Goal: Task Accomplishment & Management: Manage account settings

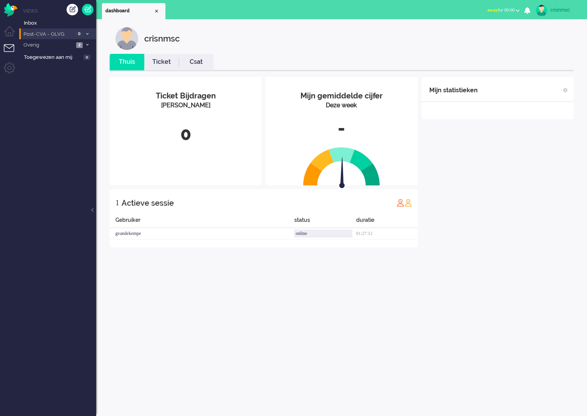
click at [86, 34] on icon at bounding box center [87, 34] width 2 height 3
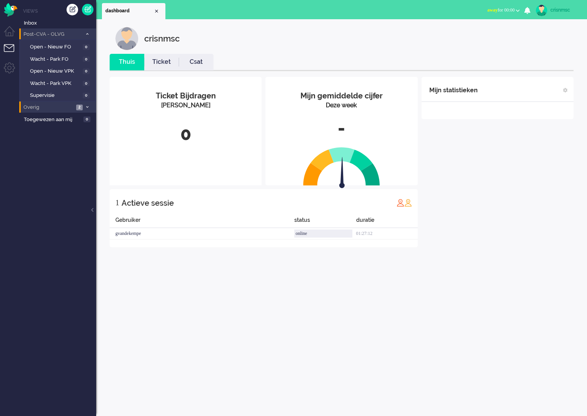
click at [80, 109] on span "2" at bounding box center [79, 108] width 7 height 6
click at [79, 163] on ul "Views Inbox Post-CVA - OLVG 0 Open - Nieuw FO 0 Wacht - Park FO 0 Open - Nieuw …" at bounding box center [57, 208] width 77 height 416
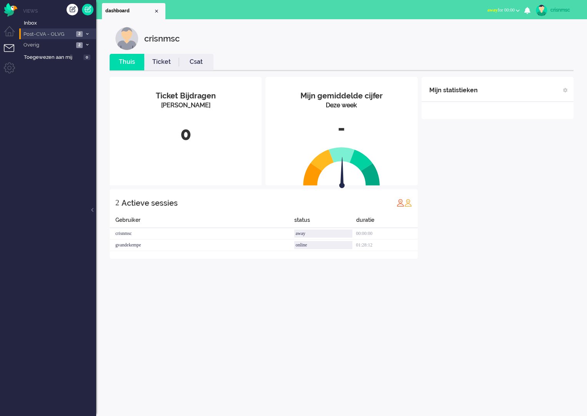
click at [86, 36] on span at bounding box center [87, 34] width 6 height 4
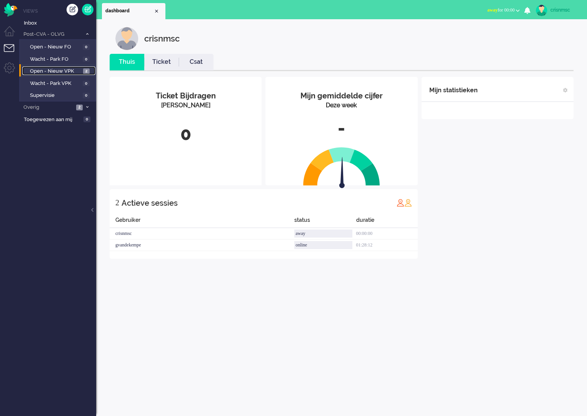
click at [87, 71] on span "2" at bounding box center [86, 71] width 7 height 6
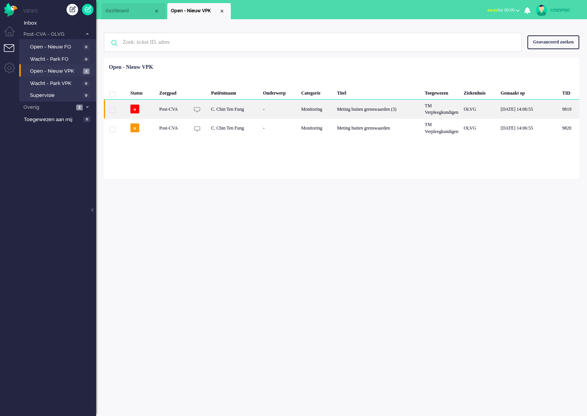
click at [215, 108] on div "C. Chin Ten Fung" at bounding box center [234, 109] width 52 height 19
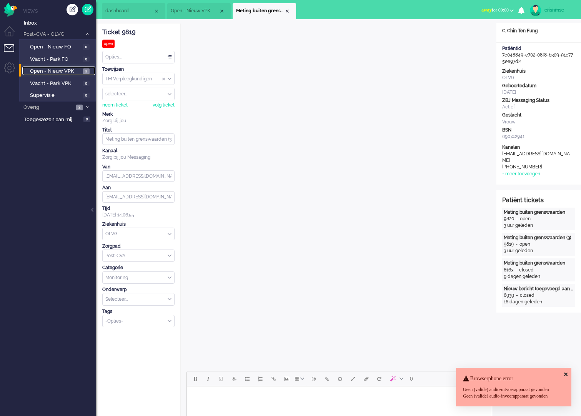
click at [72, 72] on span "Open - Nieuw VPK" at bounding box center [55, 71] width 51 height 7
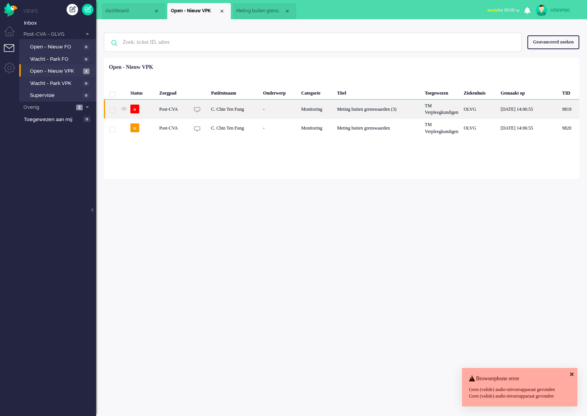
click at [220, 110] on div "C. Chin Ten Fung" at bounding box center [234, 109] width 52 height 19
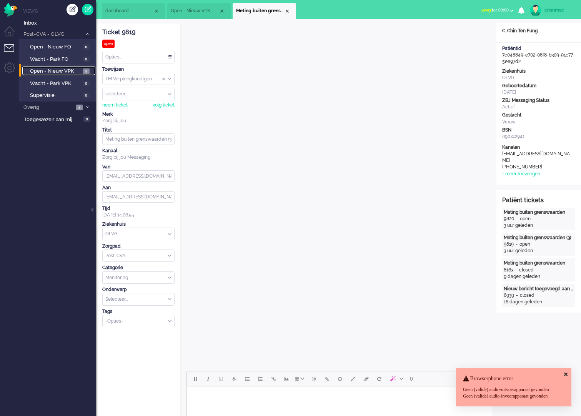
click at [88, 73] on span "2" at bounding box center [86, 71] width 7 height 6
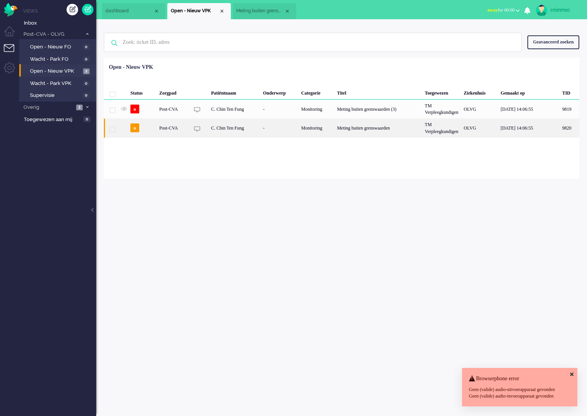
click at [162, 128] on div "Post-CVA" at bounding box center [173, 127] width 33 height 19
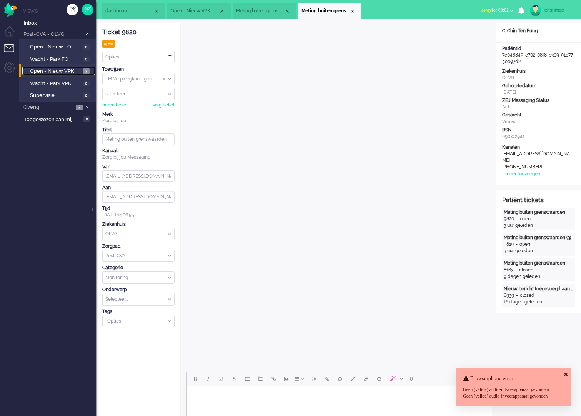
click at [71, 70] on span "Open - Nieuw VPK" at bounding box center [55, 71] width 51 height 7
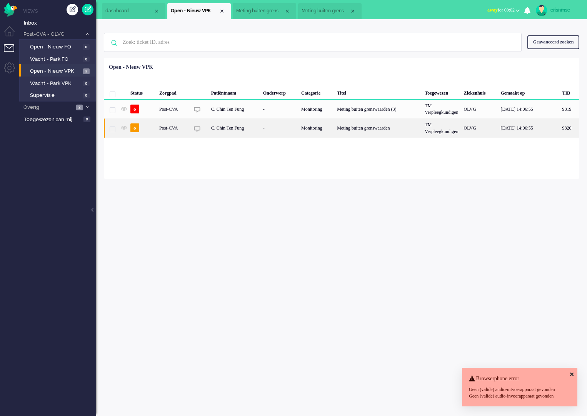
click at [184, 129] on div "Post-CVA" at bounding box center [173, 127] width 33 height 19
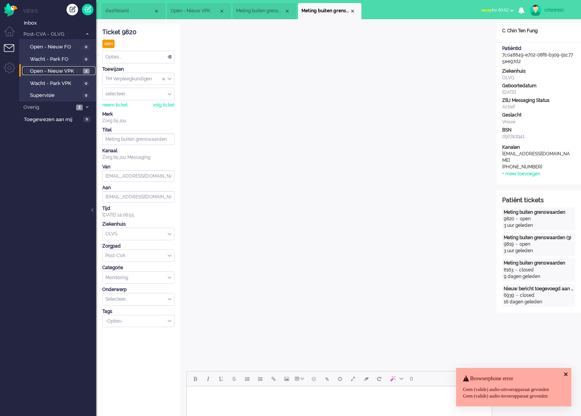
click at [86, 72] on span "2" at bounding box center [86, 71] width 7 height 6
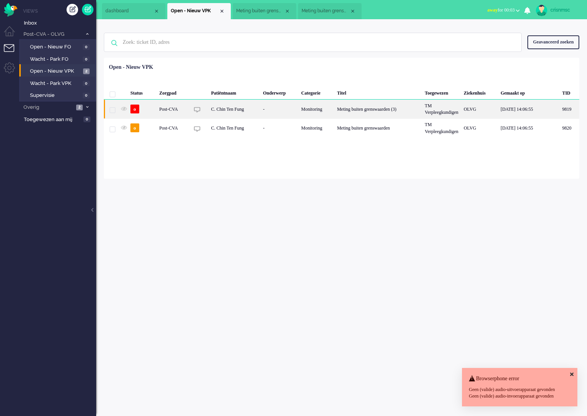
click at [115, 110] on span "9819" at bounding box center [113, 110] width 6 height 6
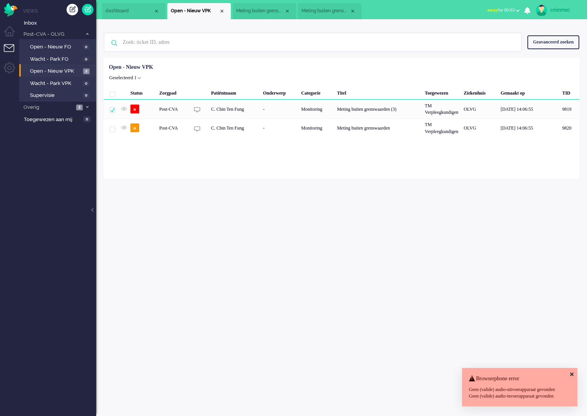
click at [211, 110] on div "C. Chin Ten Fung" at bounding box center [234, 109] width 52 height 19
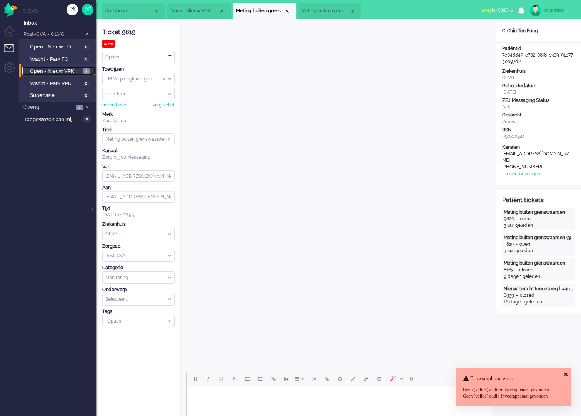
click at [84, 68] on span "2" at bounding box center [86, 71] width 7 height 6
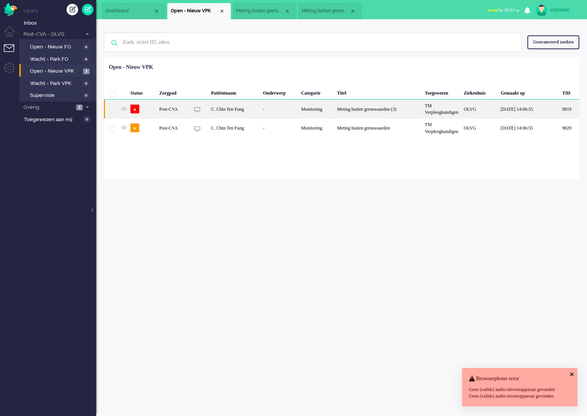
click at [362, 108] on div "Meting buiten grenswaarden (3)" at bounding box center [378, 109] width 88 height 19
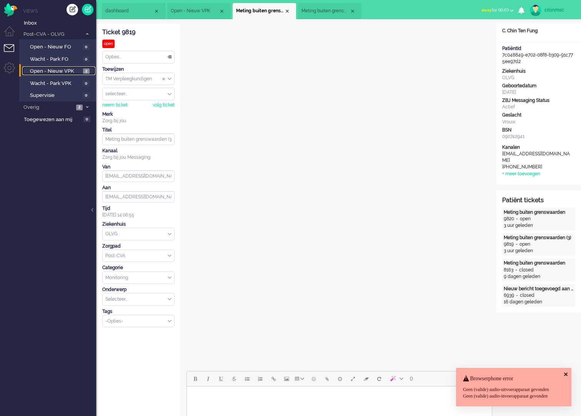
click at [90, 72] on link "Open - Nieuw VPK 2" at bounding box center [58, 71] width 73 height 8
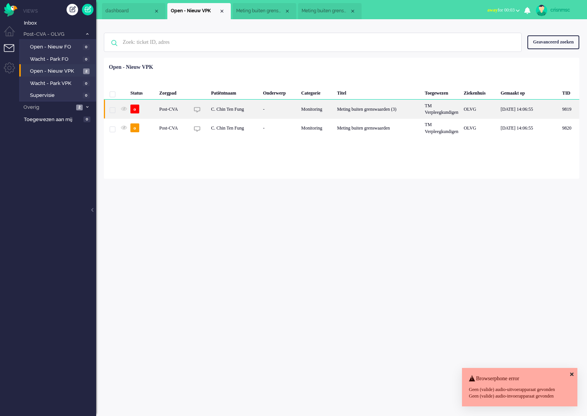
click at [174, 112] on div "Post-CVA" at bounding box center [173, 109] width 33 height 19
